Goal: Task Accomplishment & Management: Use online tool/utility

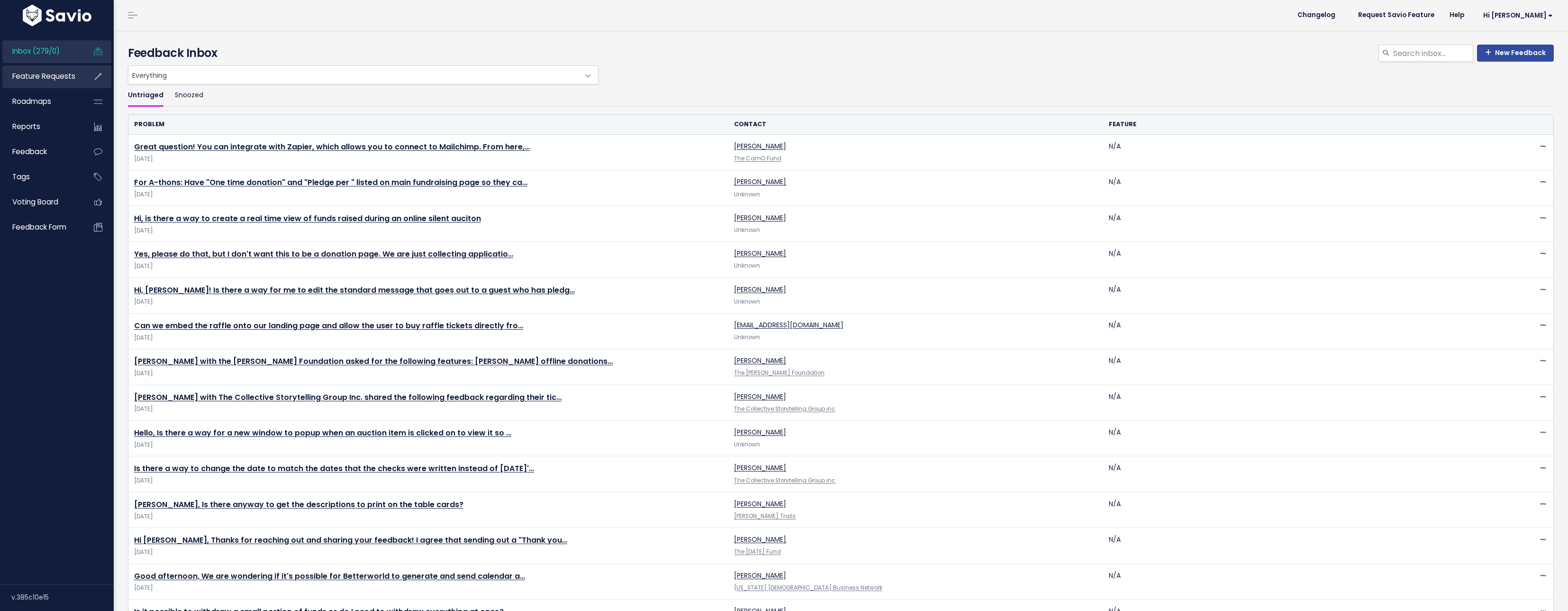
click at [94, 80] on icon at bounding box center [98, 76] width 17 height 22
click at [58, 79] on span "Feature Requests" at bounding box center [44, 76] width 63 height 10
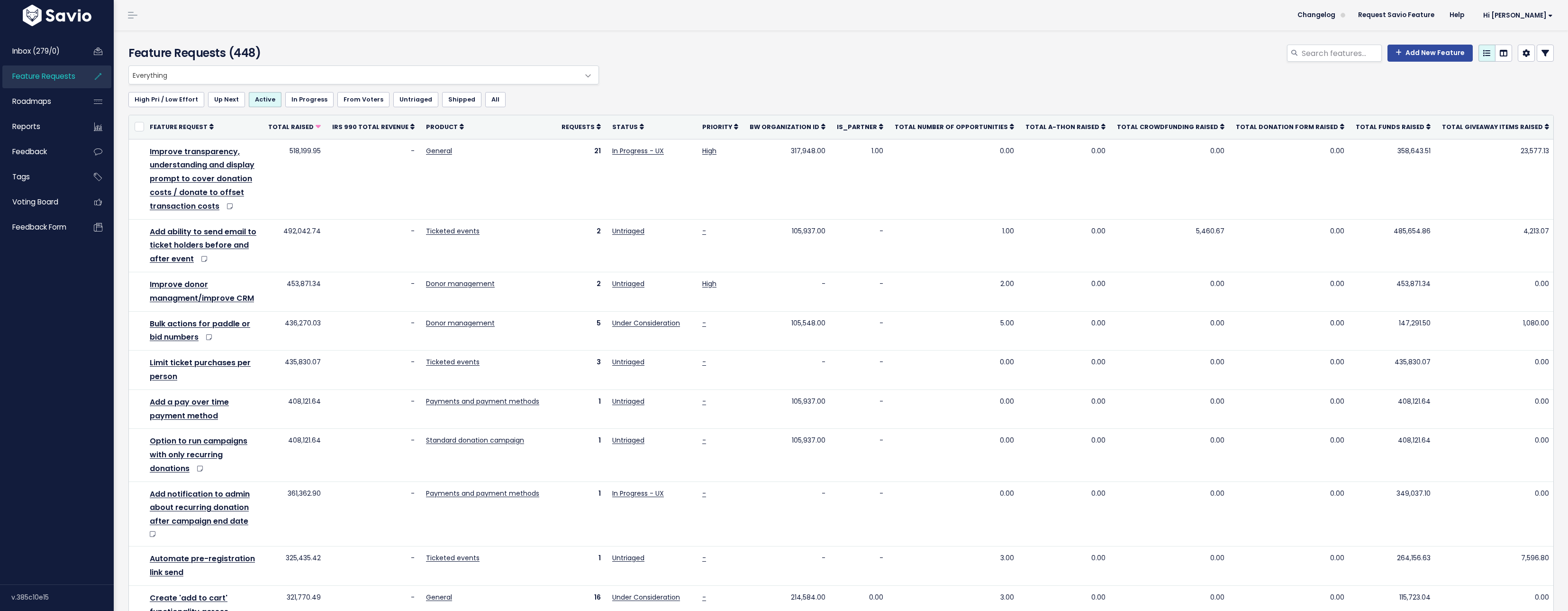
click at [1500, 56] on icon at bounding box center [1503, 53] width 7 height 7
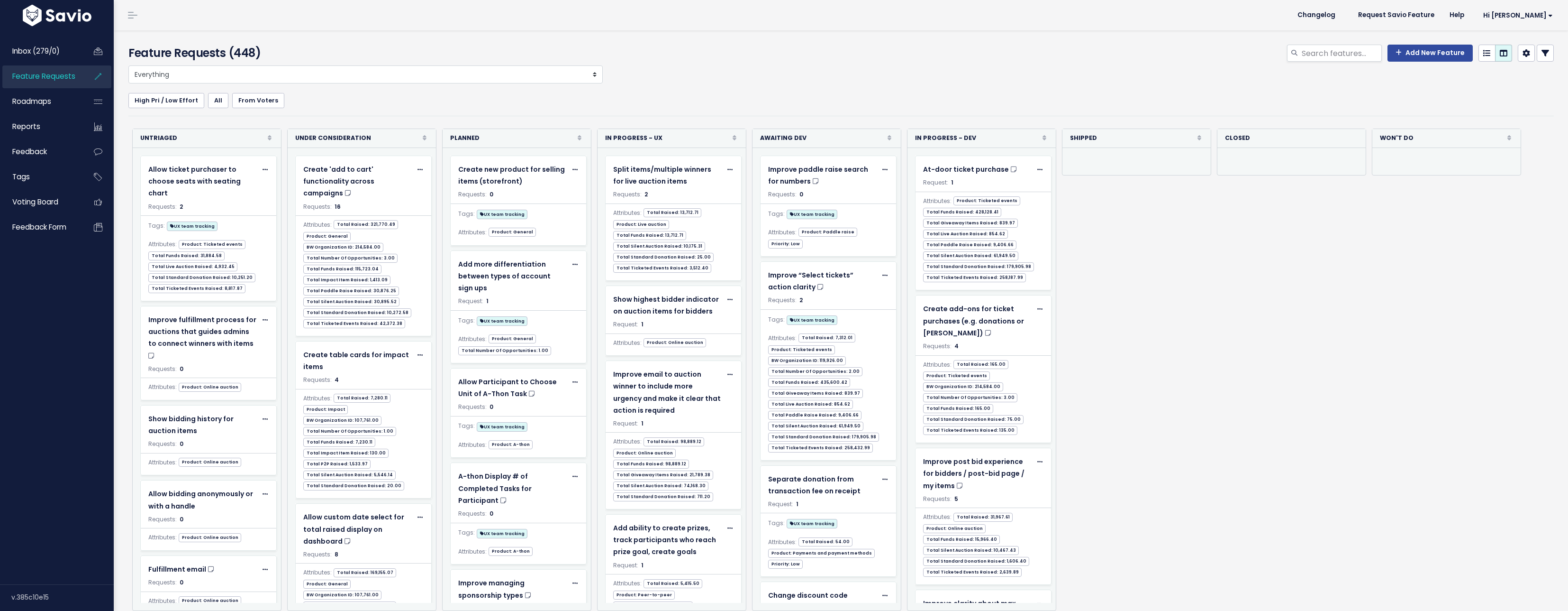
select select
click at [1541, 54] on icon at bounding box center [1545, 53] width 7 height 7
select select
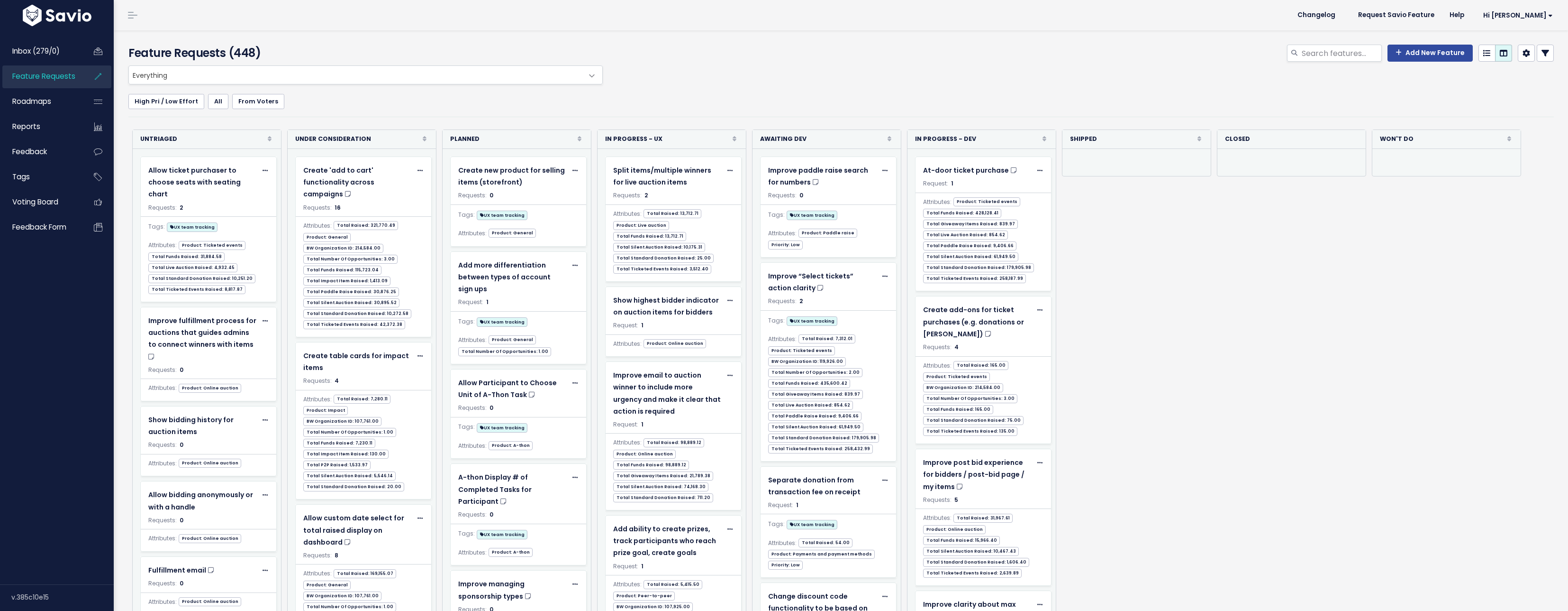
select select
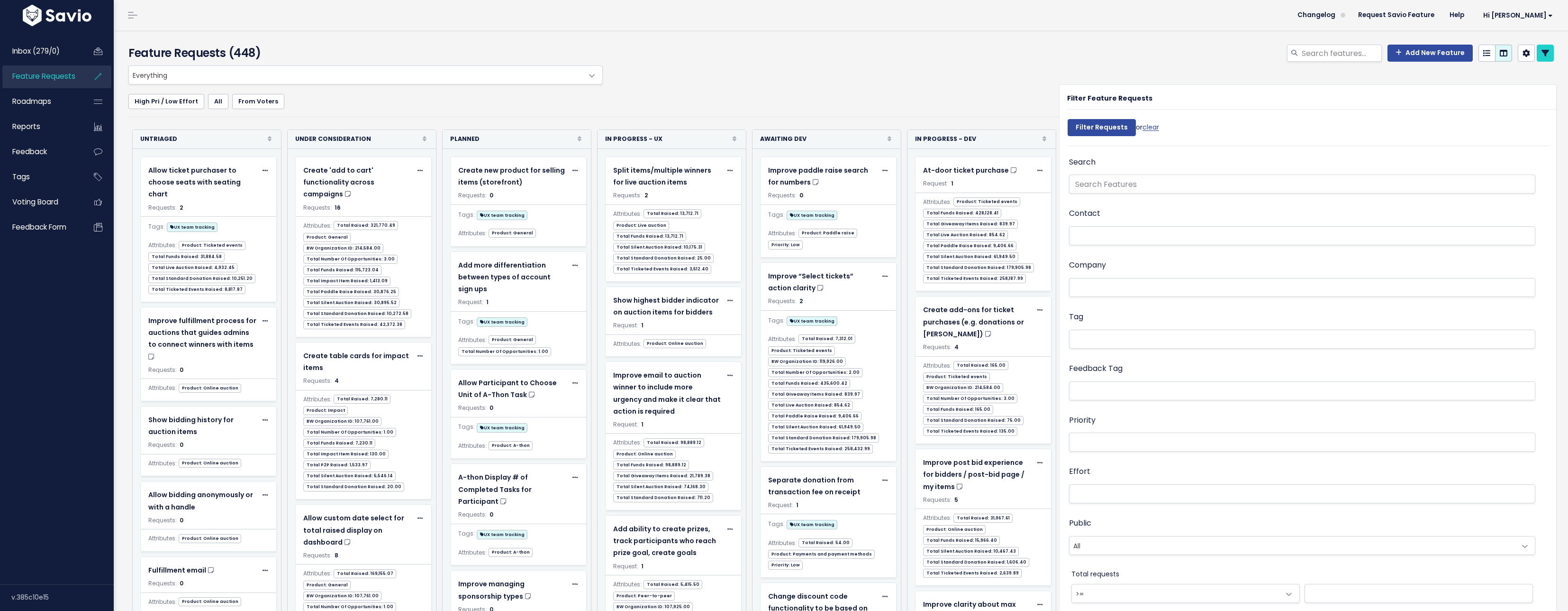
click at [1125, 346] on ul at bounding box center [1302, 339] width 465 height 18
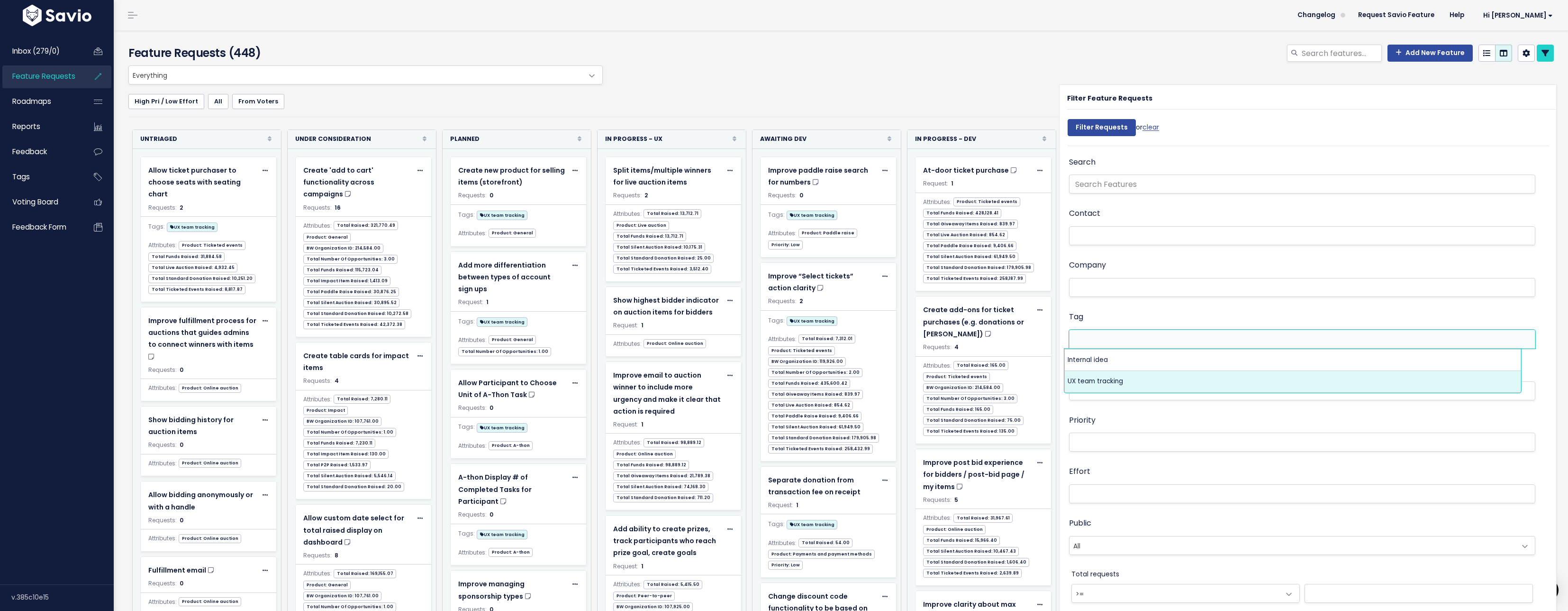
select select "13789"
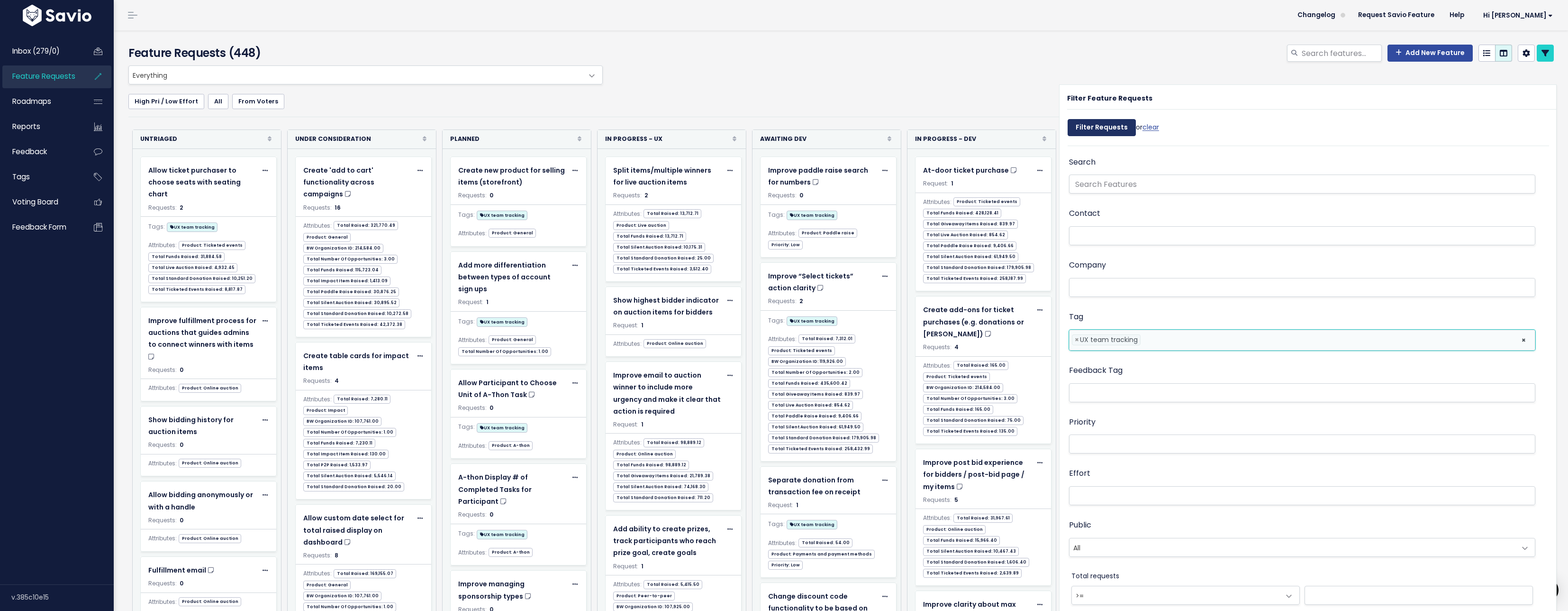
click at [1090, 130] on input "Filter Requests" at bounding box center [1102, 127] width 68 height 17
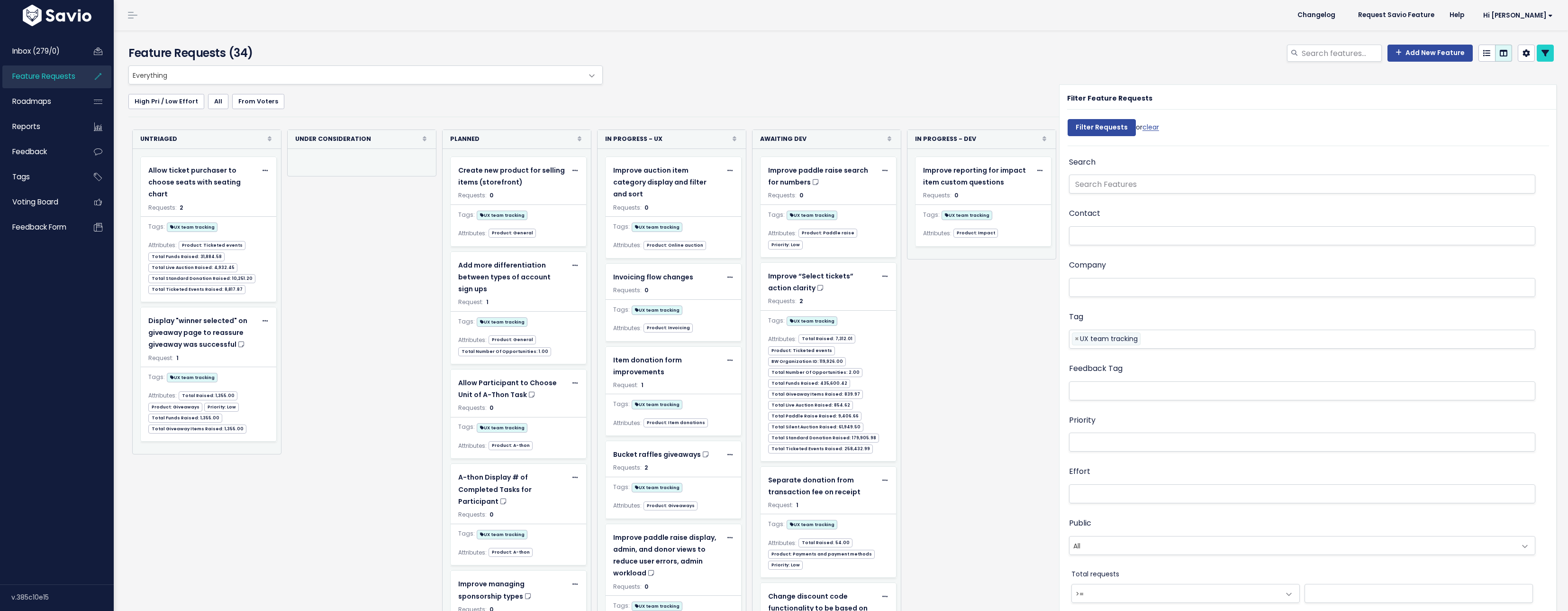
select select
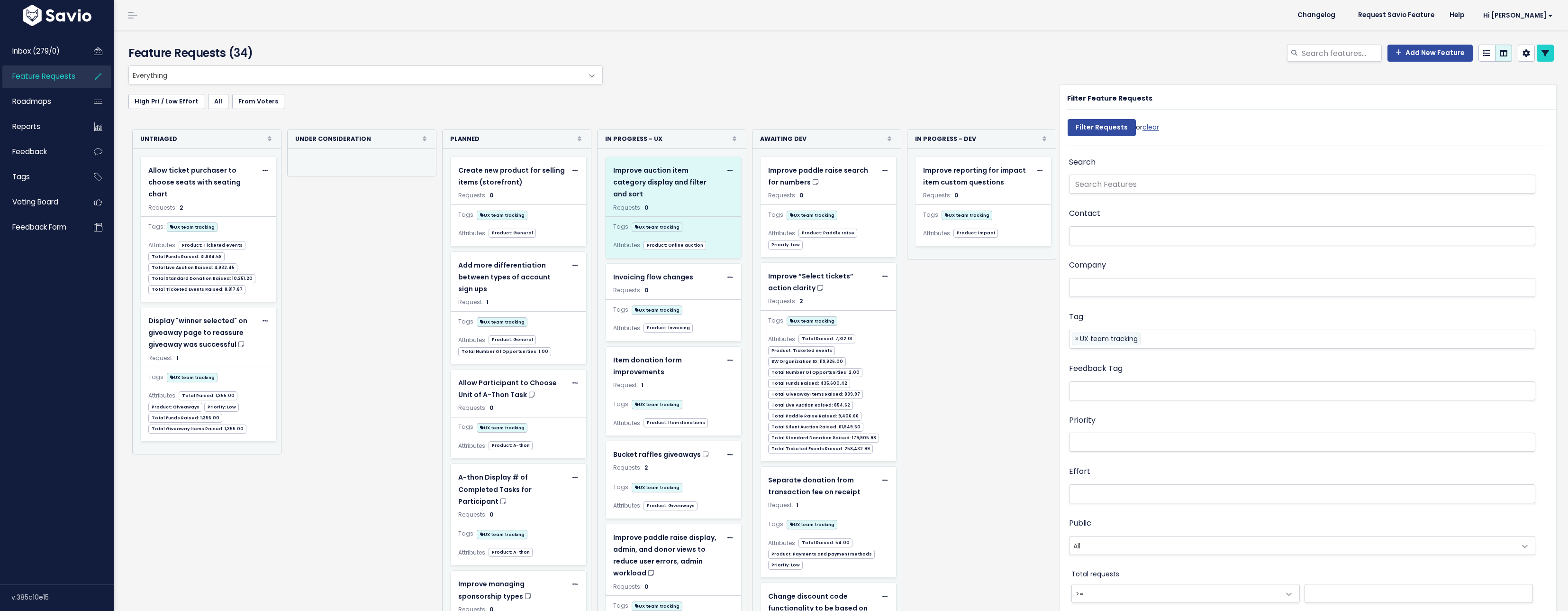
select select
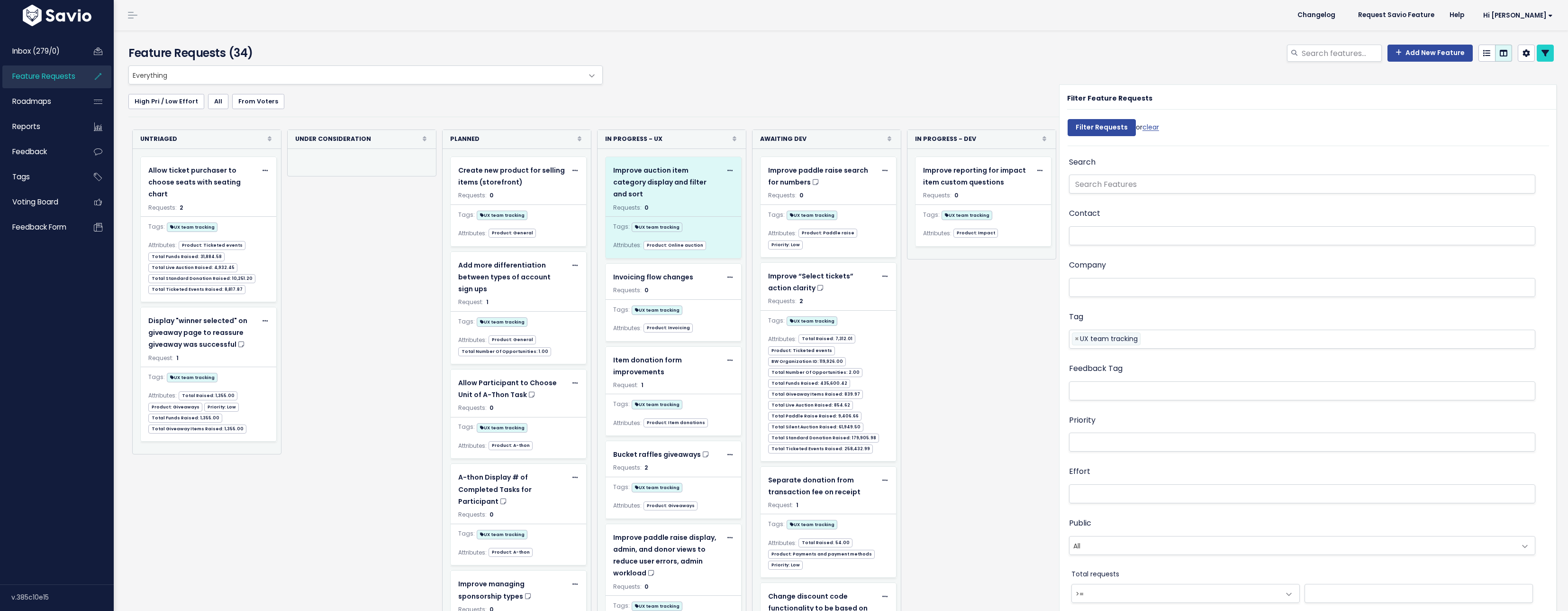
select select
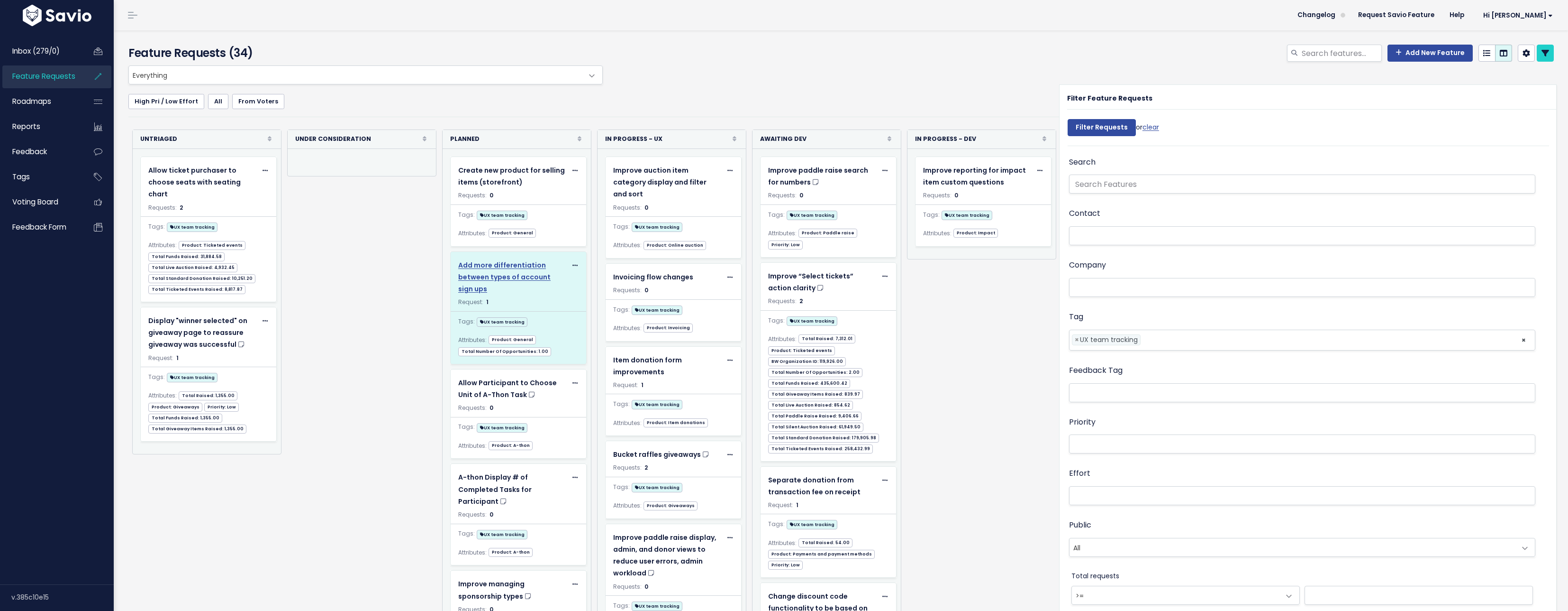
scroll to position [18, 0]
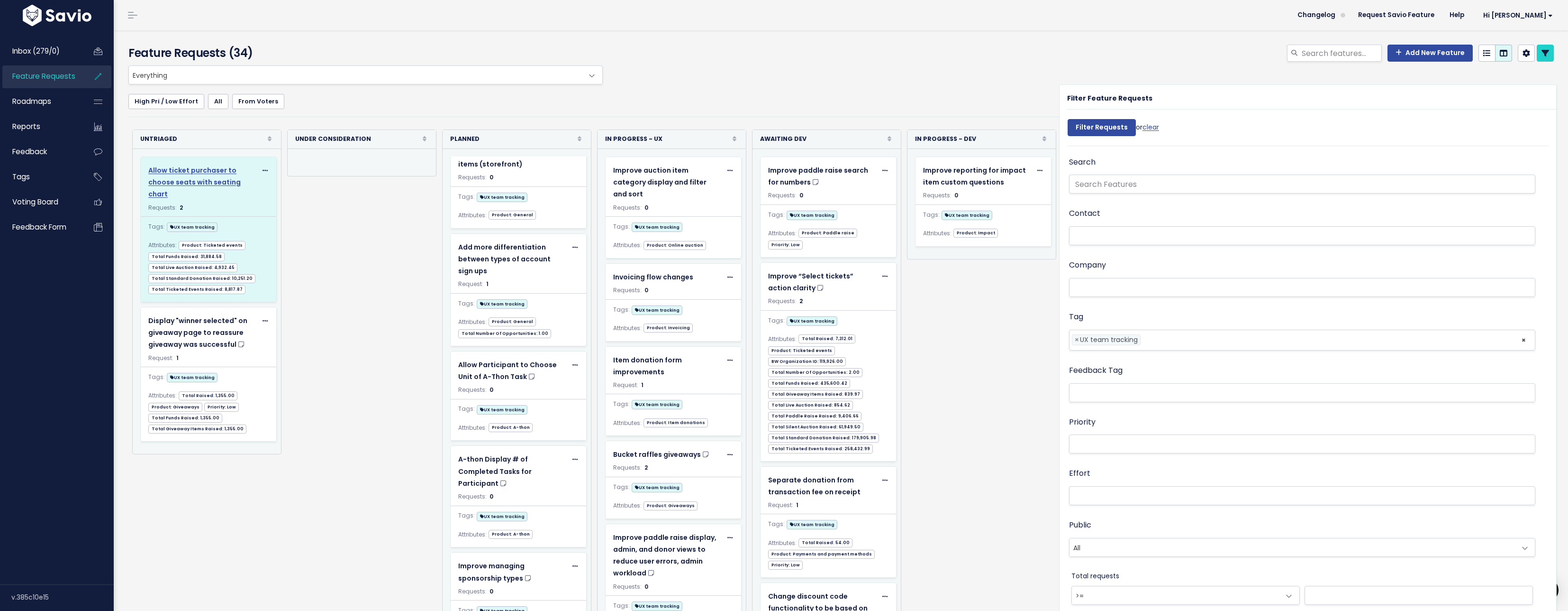
click at [206, 177] on span "Allow ticket purchaser to choose seats with seating chart" at bounding box center [195, 182] width 93 height 33
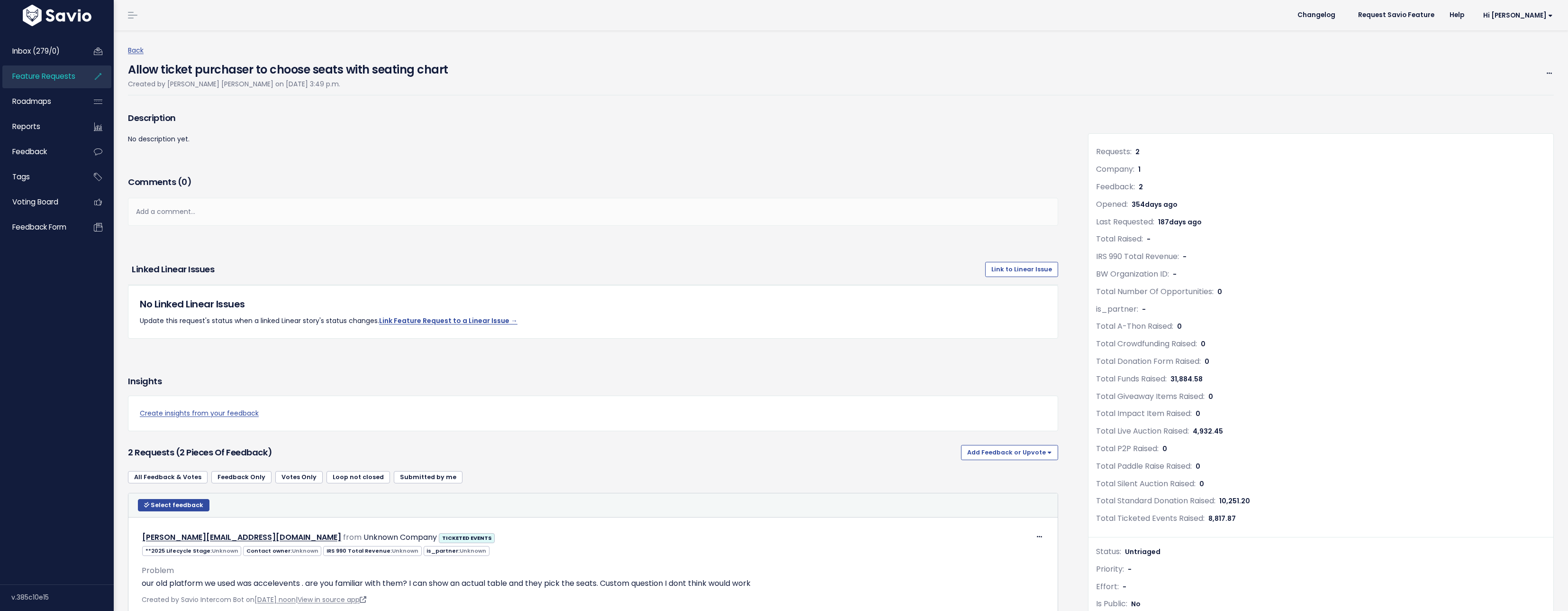
scroll to position [50, 0]
